Goal: Navigation & Orientation: Understand site structure

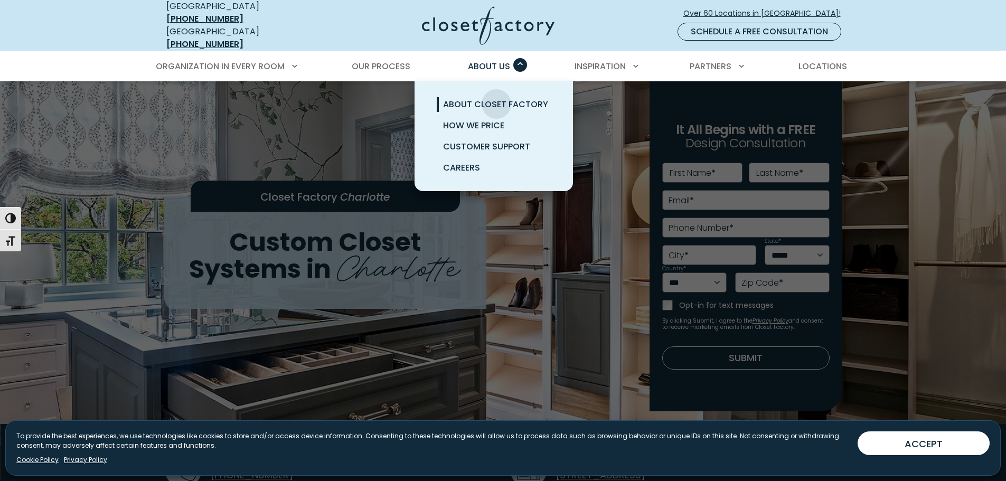
click at [496, 98] on span "About Closet Factory" at bounding box center [495, 104] width 105 height 12
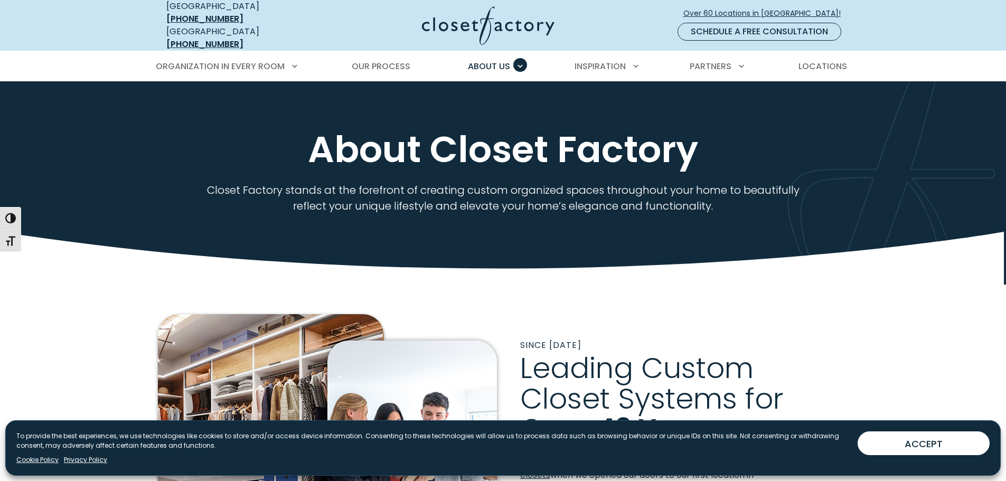
click at [453, 17] on img at bounding box center [488, 25] width 133 height 39
